Goal: Task Accomplishment & Management: Complete application form

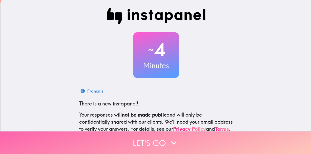
click at [160, 141] on button "Let's go" at bounding box center [155, 143] width 311 height 23
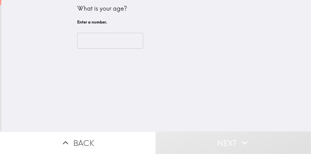
click at [115, 40] on input "number" at bounding box center [110, 41] width 66 height 16
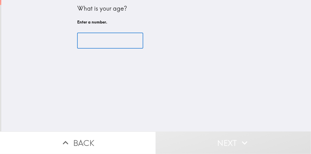
click at [115, 40] on input "number" at bounding box center [110, 41] width 66 height 16
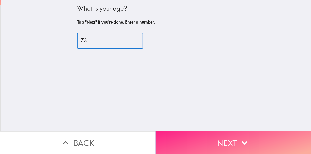
type input "73"
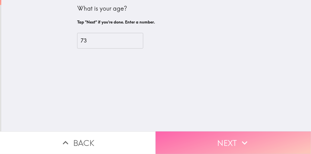
click at [227, 133] on button "Next" at bounding box center [234, 143] width 156 height 23
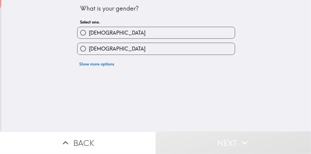
click at [187, 35] on label "[DEMOGRAPHIC_DATA]" at bounding box center [155, 32] width 157 height 11
click at [89, 35] on input "[DEMOGRAPHIC_DATA]" at bounding box center [82, 32] width 11 height 11
radio input "true"
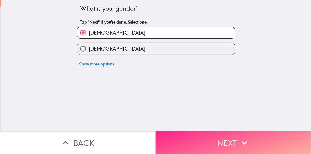
click at [210, 148] on button "Next" at bounding box center [234, 143] width 156 height 23
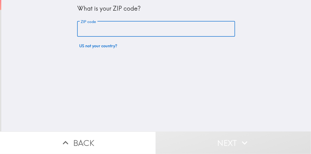
click at [176, 27] on input "ZIP code" at bounding box center [156, 29] width 158 height 16
type input "33175"
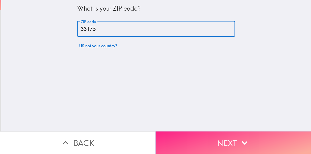
click at [223, 136] on button "Next" at bounding box center [234, 143] width 156 height 23
